Goal: Task Accomplishment & Management: Use online tool/utility

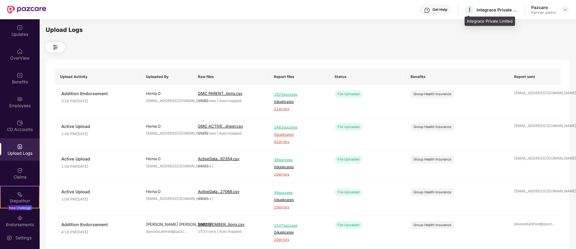
click at [503, 6] on div "I Integrace Private Limited" at bounding box center [492, 10] width 54 height 11
copy div "Integrace Private Limited"
click at [11, 77] on div "Benefits" at bounding box center [20, 78] width 40 height 23
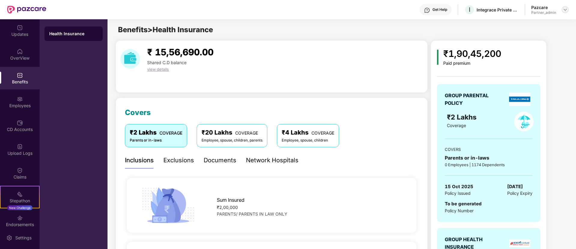
click at [565, 8] on img at bounding box center [565, 9] width 5 height 5
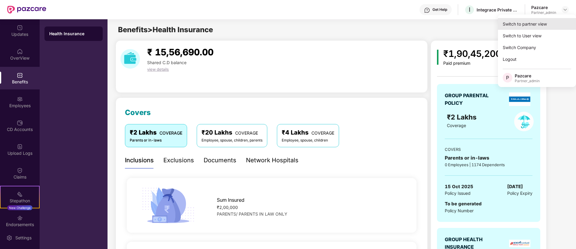
click at [548, 26] on div "Switch to partner view" at bounding box center [537, 24] width 78 height 12
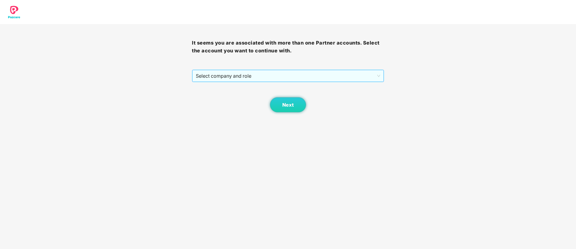
click at [346, 75] on span "Select company and role" at bounding box center [288, 75] width 184 height 11
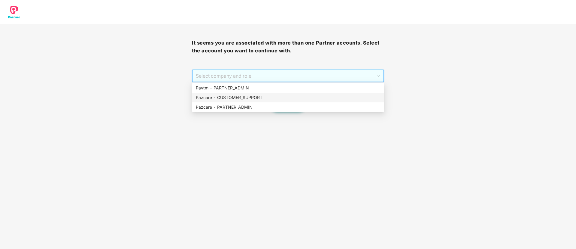
click at [335, 101] on div "Pazcare - CUSTOMER_SUPPORT" at bounding box center [288, 98] width 192 height 10
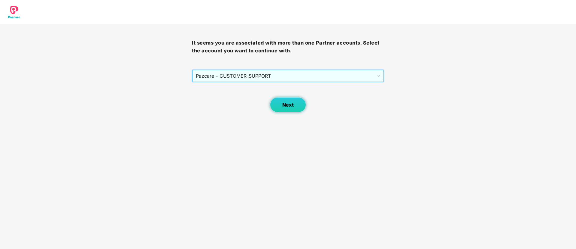
click at [308, 78] on span "Pazcare - CUSTOMER_SUPPORT" at bounding box center [288, 75] width 184 height 11
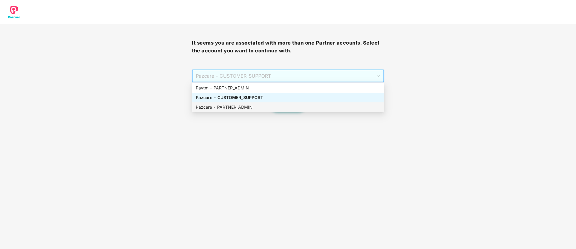
click at [286, 105] on div "Pazcare - PARTNER_ADMIN" at bounding box center [288, 107] width 185 height 7
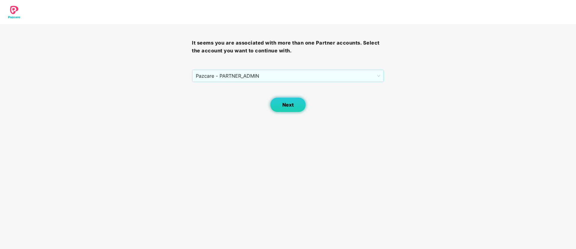
click at [296, 101] on button "Next" at bounding box center [288, 104] width 36 height 15
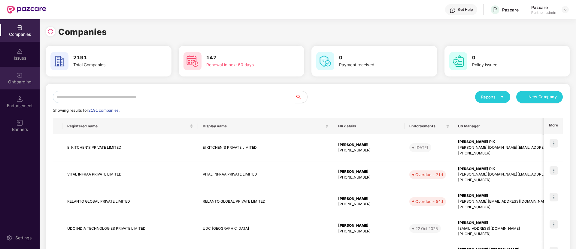
click at [25, 84] on div "Onboarding" at bounding box center [20, 82] width 40 height 6
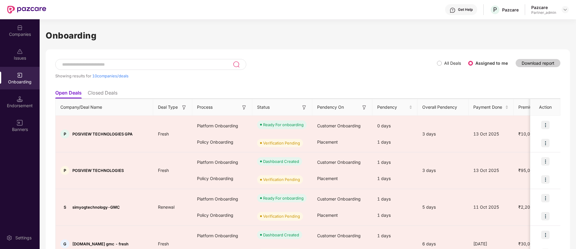
click at [307, 109] on th "Status" at bounding box center [282, 107] width 60 height 17
click at [307, 107] on th "Status" at bounding box center [282, 107] width 60 height 17
click at [304, 106] on img at bounding box center [304, 107] width 6 height 6
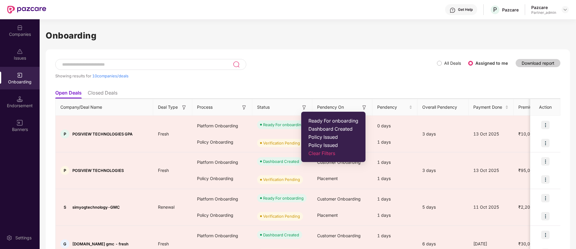
click at [322, 122] on span "Ready For onboarding" at bounding box center [334, 121] width 50 height 6
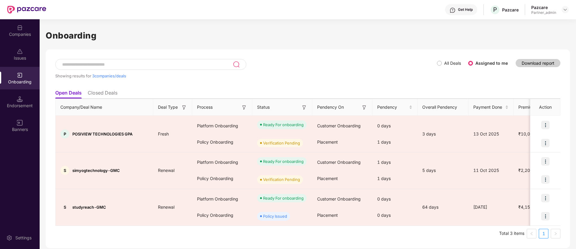
click at [246, 109] on img at bounding box center [244, 107] width 6 height 6
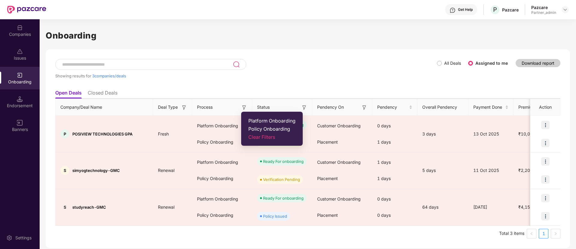
click at [273, 119] on span "Platform Onboarding" at bounding box center [272, 121] width 47 height 6
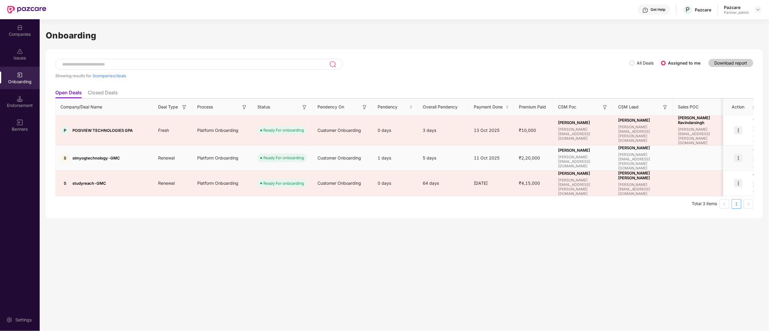
drag, startPoint x: 739, startPoint y: 144, endPoint x: 738, endPoint y: 150, distance: 5.8
click at [576, 154] on img at bounding box center [738, 158] width 8 height 8
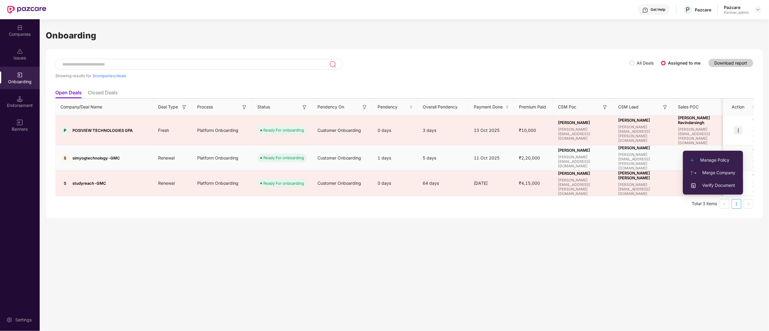
click at [576, 190] on li "Verify Document" at bounding box center [713, 185] width 60 height 13
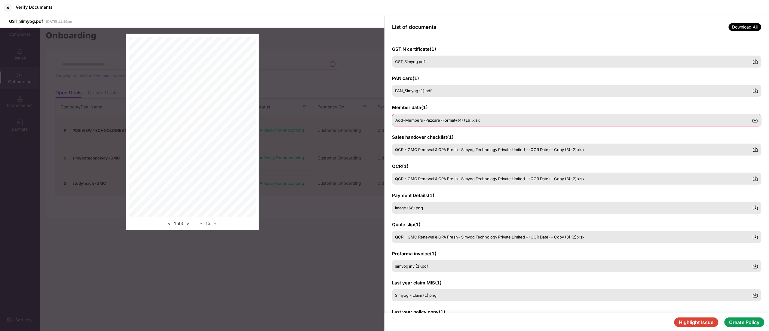
click at [576, 116] on div "Add-Members-Pazcare-Format+(4) (19).xlsx" at bounding box center [576, 120] width 369 height 13
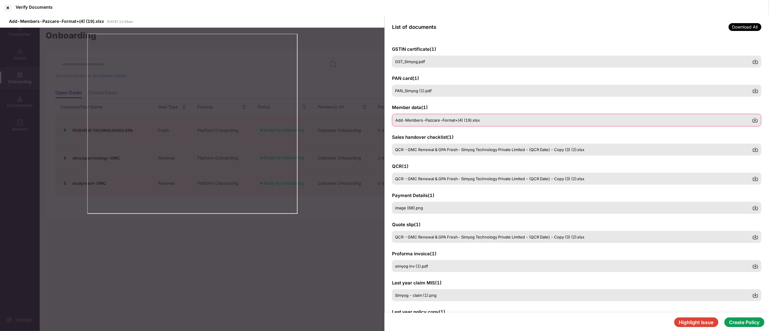
click at [576, 121] on img at bounding box center [755, 120] width 6 height 6
click at [576, 149] on img at bounding box center [755, 149] width 6 height 6
